Goal: Information Seeking & Learning: Check status

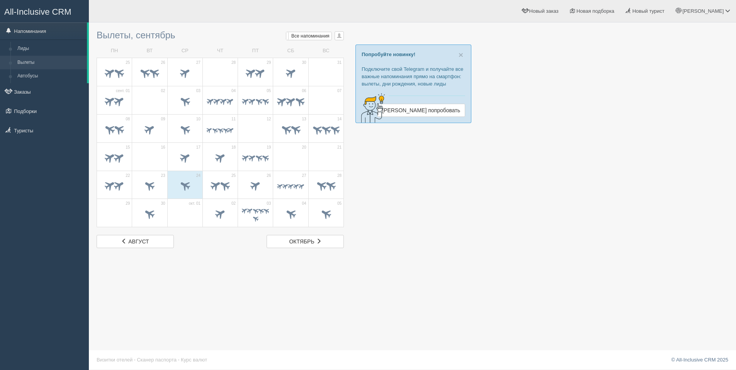
scroll to position [1, 0]
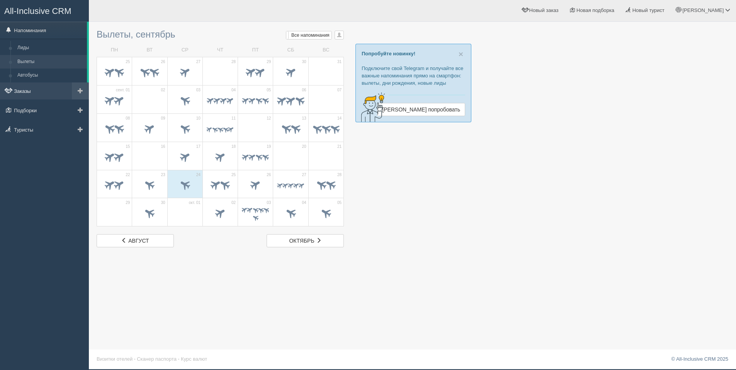
click at [34, 89] on link "Заказы" at bounding box center [44, 90] width 89 height 17
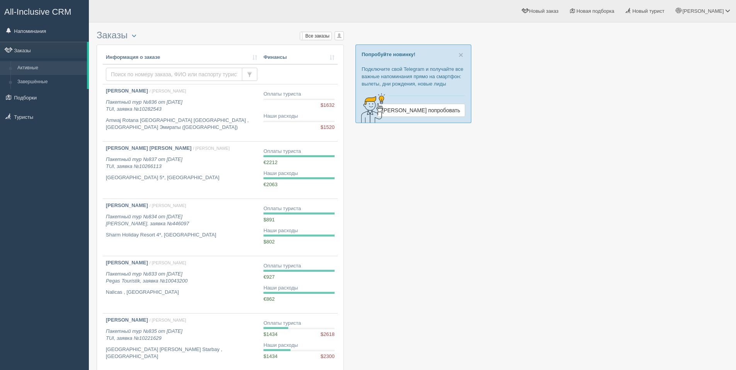
click at [189, 75] on input "text" at bounding box center [174, 74] width 136 height 13
click at [189, 73] on input "text" at bounding box center [174, 74] width 136 height 13
type input "kakhachyova"
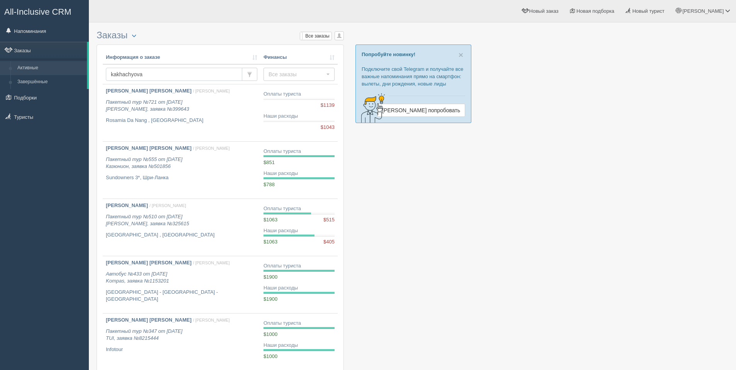
drag, startPoint x: 202, startPoint y: 71, endPoint x: 110, endPoint y: 80, distance: 92.5
click at [110, 80] on input "kakhachyova" at bounding box center [174, 74] width 136 height 13
type input "beskrovnaya"
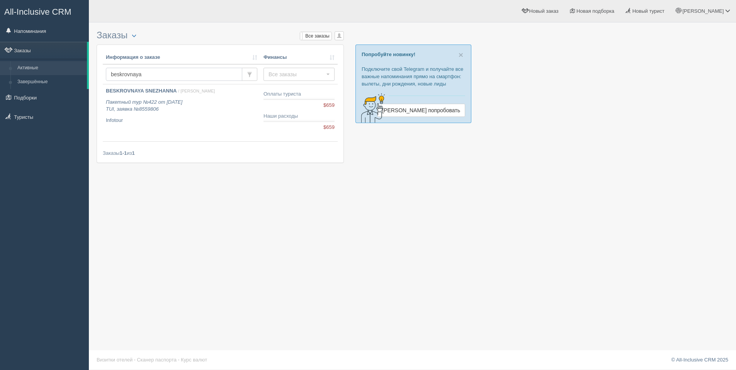
drag, startPoint x: 206, startPoint y: 70, endPoint x: 90, endPoint y: 72, distance: 115.6
click at [90, 71] on div "Заказы Турист в офисе Расширенный поиск... Мои заказы Все заказы Все заказы Мои…" at bounding box center [412, 185] width 647 height 370
type input "gritsenko"
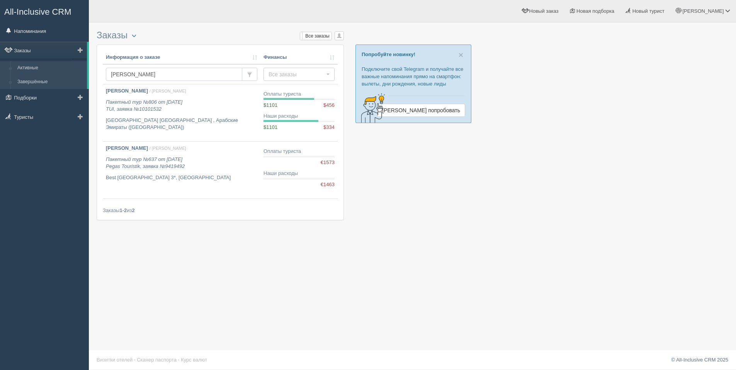
drag, startPoint x: 149, startPoint y: 78, endPoint x: 69, endPoint y: 78, distance: 79.6
click at [69, 78] on div "All-Inclusive CRM Напоминания Заказы Активные" at bounding box center [368, 184] width 736 height 369
type input "massalimova"
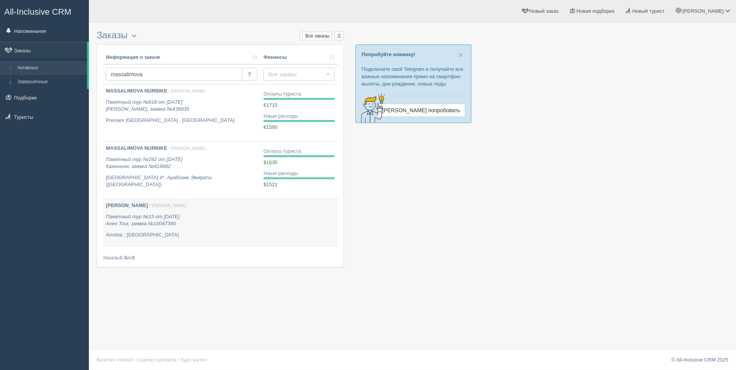
click at [284, 200] on td at bounding box center [299, 222] width 77 height 47
click at [196, 218] on p "Пакетный тур №15 от 09.02.2024 Anex Tour, заявка №10047390" at bounding box center [182, 220] width 152 height 14
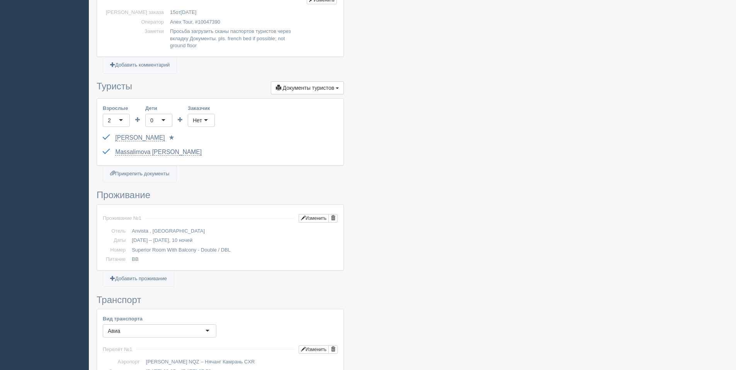
scroll to position [155, 0]
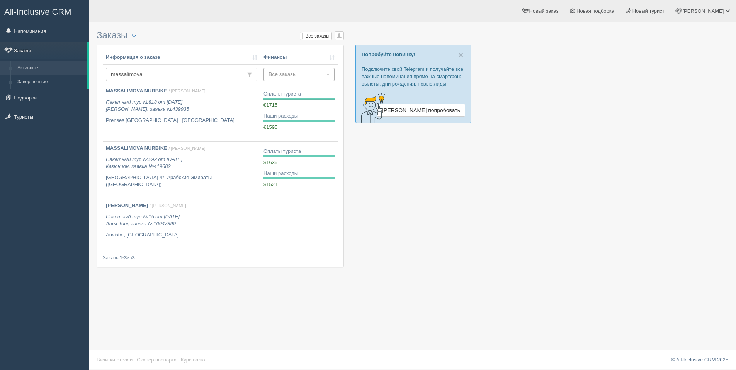
click at [302, 77] on span "Все заказы" at bounding box center [297, 74] width 56 height 8
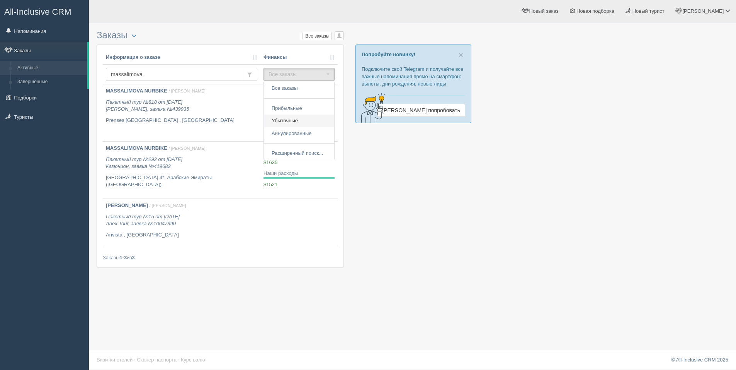
click at [298, 122] on span "Убыточные" at bounding box center [285, 120] width 26 height 7
select select "unprofitable"
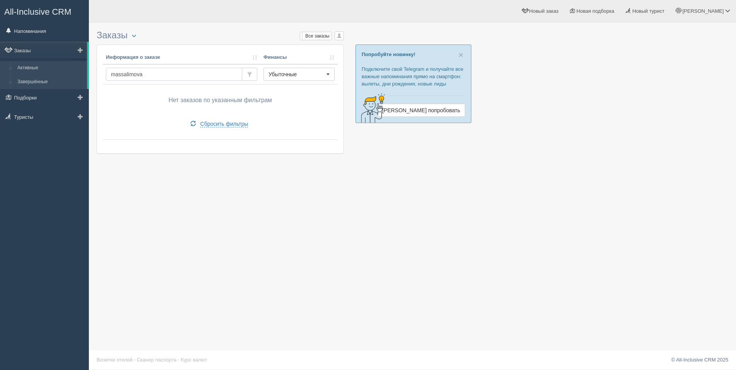
drag, startPoint x: 156, startPoint y: 78, endPoint x: 55, endPoint y: 79, distance: 101.3
click at [55, 78] on div "All-Inclusive CRM Напоминания Заказы Активные" at bounding box center [368, 184] width 736 height 369
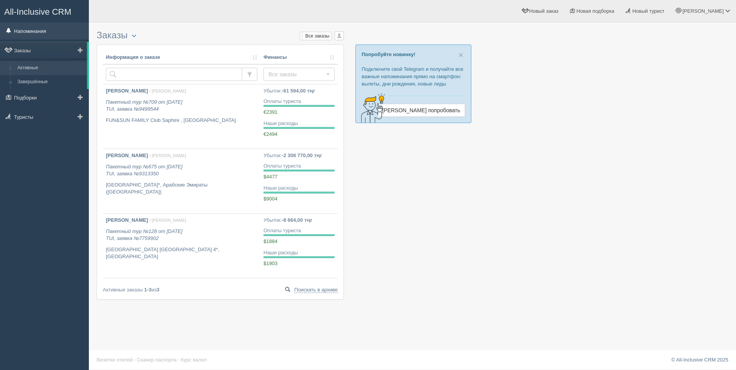
click at [32, 27] on link "Напоминания" at bounding box center [44, 30] width 89 height 17
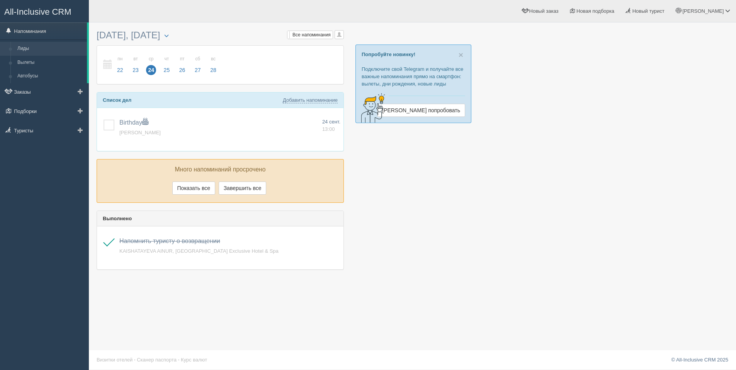
click at [21, 49] on link "Лиды" at bounding box center [50, 49] width 73 height 14
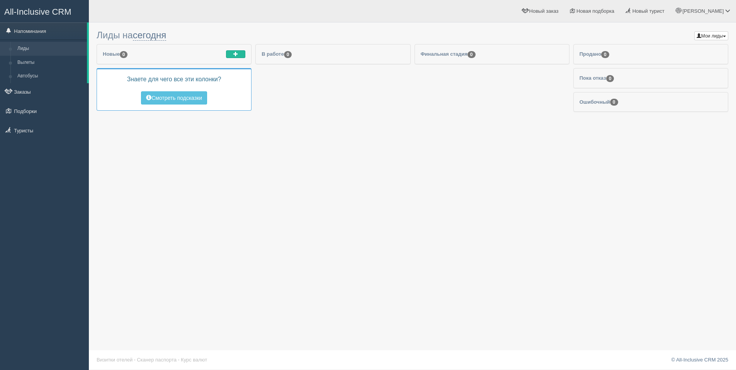
click at [32, 36] on link "Напоминания" at bounding box center [43, 30] width 87 height 17
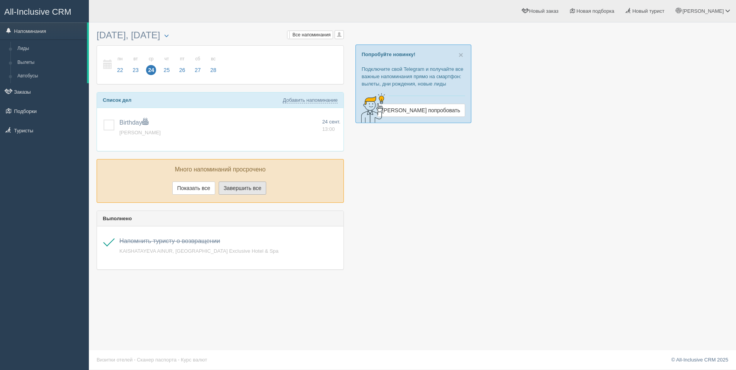
click at [227, 190] on button "Завершить все" at bounding box center [243, 187] width 48 height 13
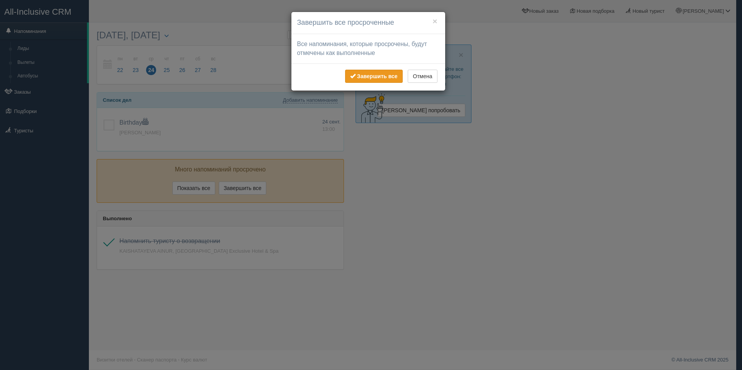
click at [357, 78] on b "Завершить все" at bounding box center [377, 76] width 41 height 6
